Goal: Navigation & Orientation: Find specific page/section

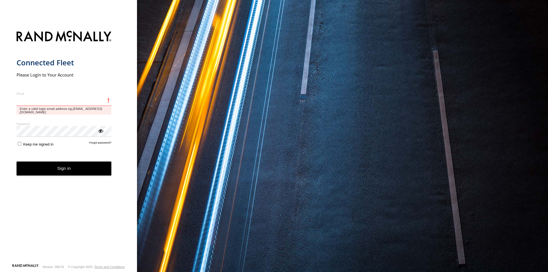
click at [29, 101] on input "Email" at bounding box center [64, 101] width 95 height 10
type input "**********"
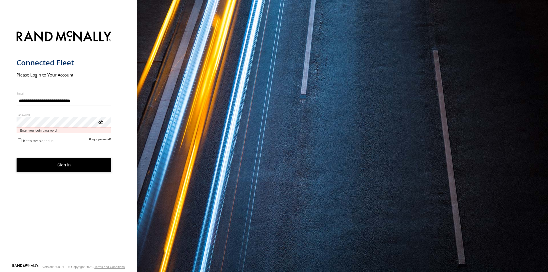
click at [17, 158] on button "Sign in" at bounding box center [64, 165] width 95 height 14
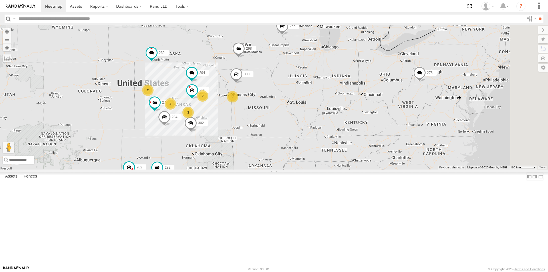
click at [0, 0] on div "All Assets" at bounding box center [0, 0] width 0 height 0
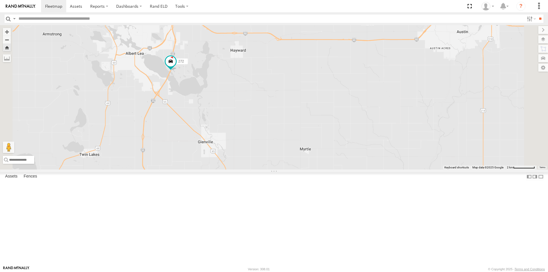
scroll to position [57, 0]
click at [0, 0] on div "All Assets" at bounding box center [0, 0] width 0 height 0
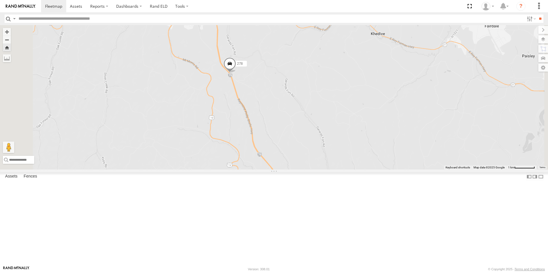
drag, startPoint x: 258, startPoint y: 83, endPoint x: 267, endPoint y: 146, distance: 63.5
click at [267, 146] on div "278" at bounding box center [274, 97] width 548 height 145
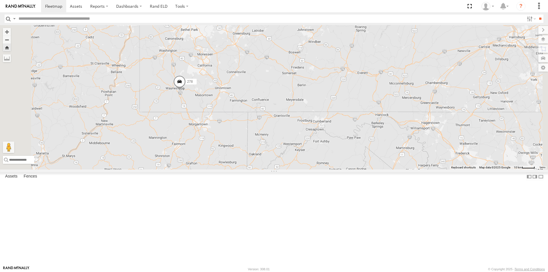
scroll to position [114, 0]
click at [0, 0] on div "270 All Assets" at bounding box center [0, 0] width 0 height 0
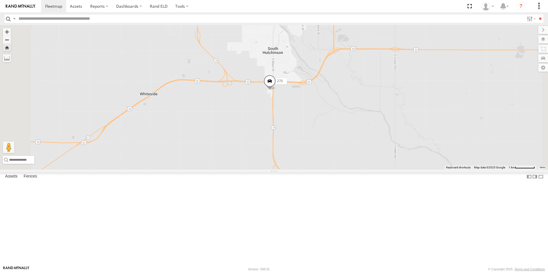
scroll to position [158, 0]
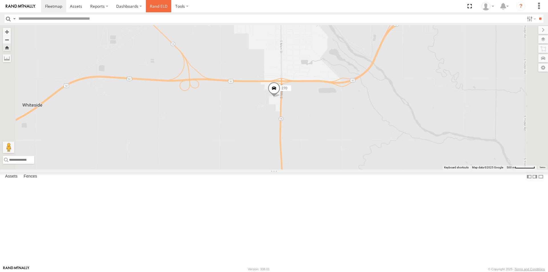
click at [156, 8] on link "Rand ELD" at bounding box center [159, 6] width 26 height 12
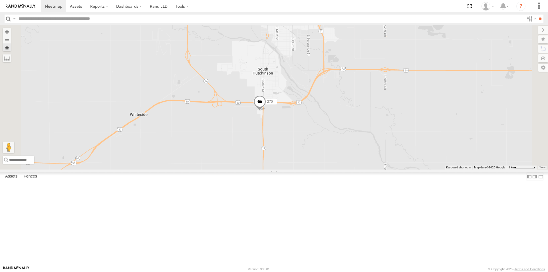
drag, startPoint x: 203, startPoint y: 104, endPoint x: 260, endPoint y: 142, distance: 68.7
click at [260, 142] on div "270" at bounding box center [274, 97] width 548 height 145
